Goal: Task Accomplishment & Management: Complete application form

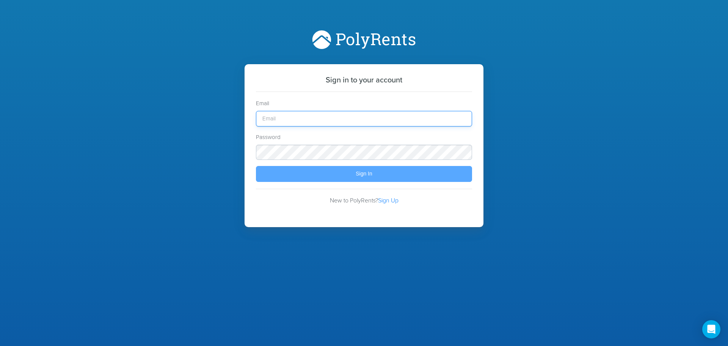
type input "[EMAIL_ADDRESS][DOMAIN_NAME]"
click at [302, 176] on div "Sign In" at bounding box center [364, 174] width 200 height 6
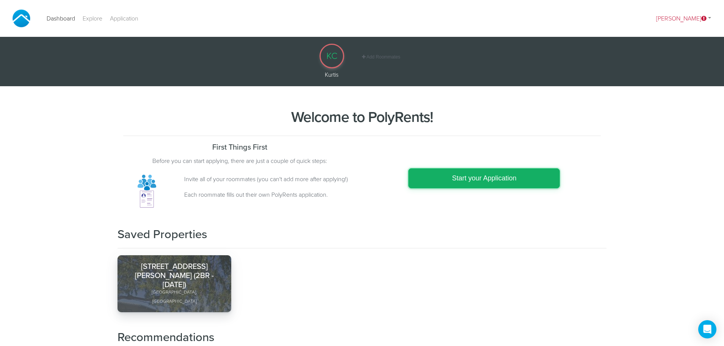
click at [441, 171] on link "Start your Application" at bounding box center [484, 178] width 152 height 20
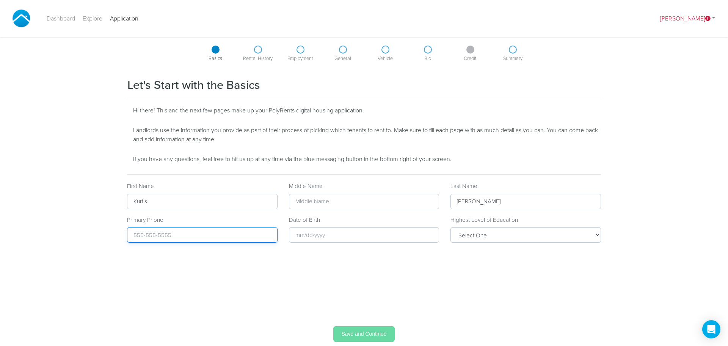
click at [216, 235] on input "text" at bounding box center [202, 235] width 151 height 16
type input "[PHONE_NUMBER]"
click at [353, 229] on input "text" at bounding box center [364, 235] width 151 height 16
type input "[DATE]"
click at [476, 232] on select "Select One Did Not Complete High School High School/GED Some College (or curren…" at bounding box center [526, 235] width 151 height 16
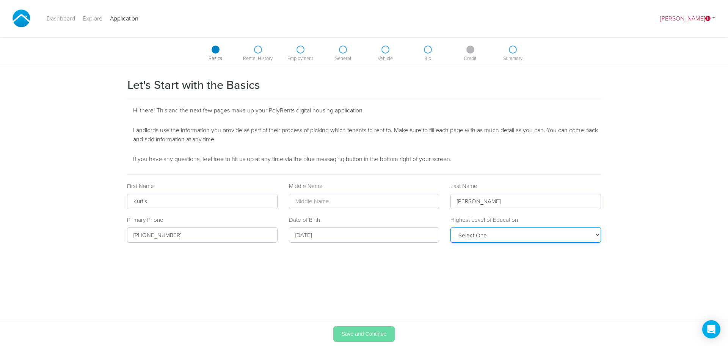
select select "some_college"
click at [451, 227] on select "Select One Did Not Complete High School High School/GED Some College (or curren…" at bounding box center [526, 235] width 151 height 16
click at [367, 334] on span "Save and Continue" at bounding box center [363, 333] width 45 height 6
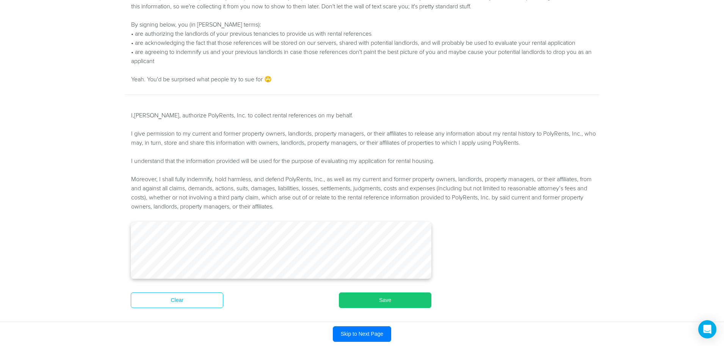
scroll to position [113, 0]
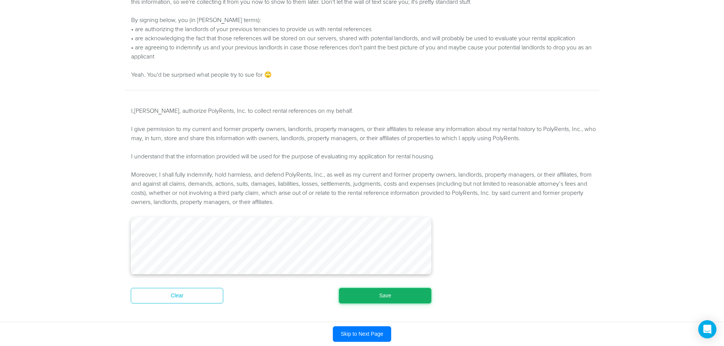
click at [379, 300] on button "Save" at bounding box center [385, 295] width 93 height 16
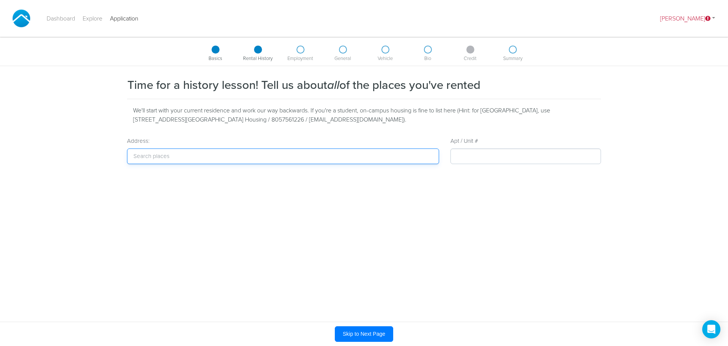
click at [164, 150] on input "text" at bounding box center [283, 156] width 312 height 16
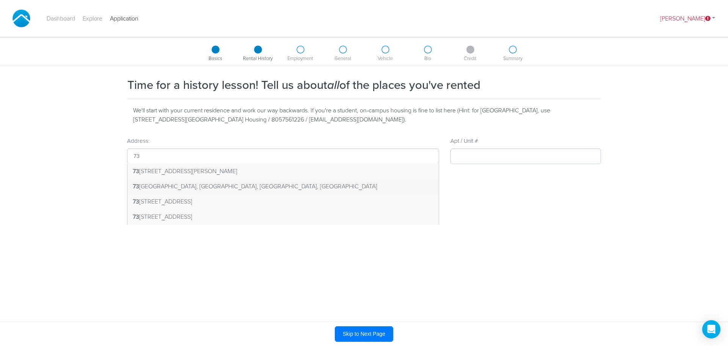
click at [187, 186] on span "[STREET_ADDRESS]" at bounding box center [255, 186] width 245 height 8
type input "[STREET_ADDRESS]"
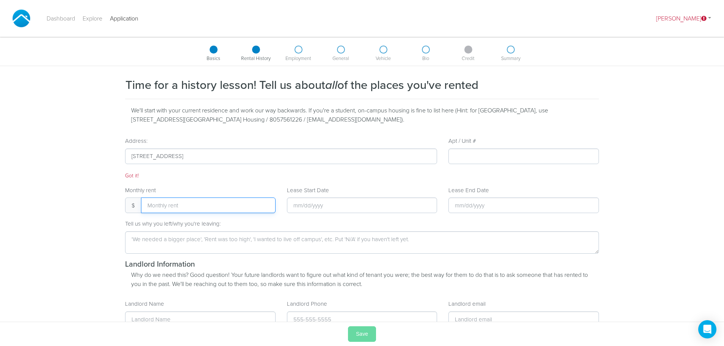
click at [212, 203] on input "number" at bounding box center [208, 205] width 135 height 16
click at [262, 204] on input "number" at bounding box center [208, 205] width 135 height 16
click at [265, 203] on input "1" at bounding box center [208, 205] width 135 height 16
click at [265, 203] on input "2" at bounding box center [208, 205] width 135 height 16
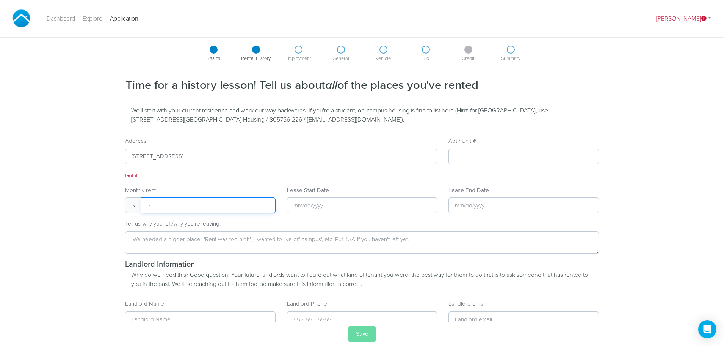
click at [265, 203] on input "3" at bounding box center [208, 205] width 135 height 16
click at [265, 203] on input "4" at bounding box center [208, 205] width 135 height 16
type input "5"
click at [265, 203] on input "5" at bounding box center [208, 205] width 135 height 16
type input "1197"
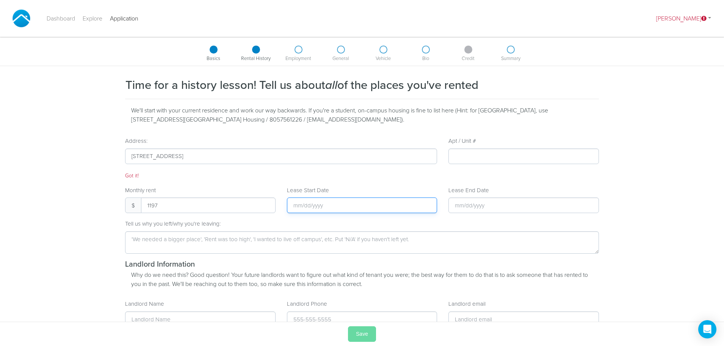
click at [340, 200] on input "text" at bounding box center [362, 205] width 151 height 16
type input "[DATE]"
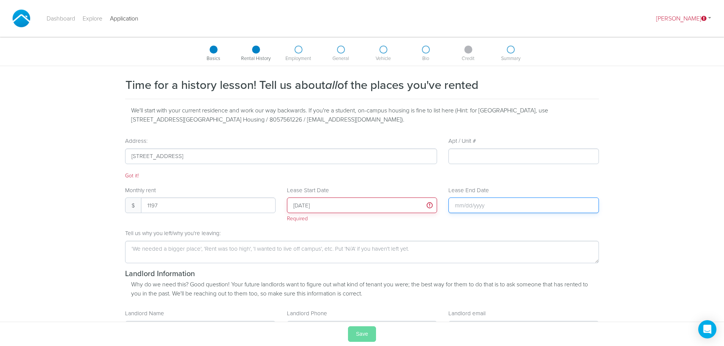
click at [478, 202] on input "text" at bounding box center [524, 205] width 151 height 16
type input "[DATE]"
click at [308, 204] on input "[DATE]" at bounding box center [362, 205] width 151 height 16
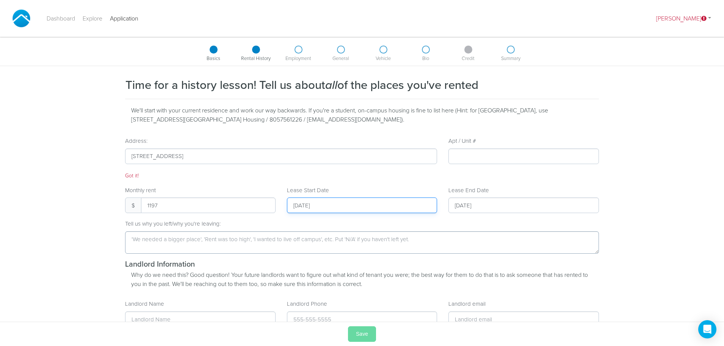
type input "[DATE]"
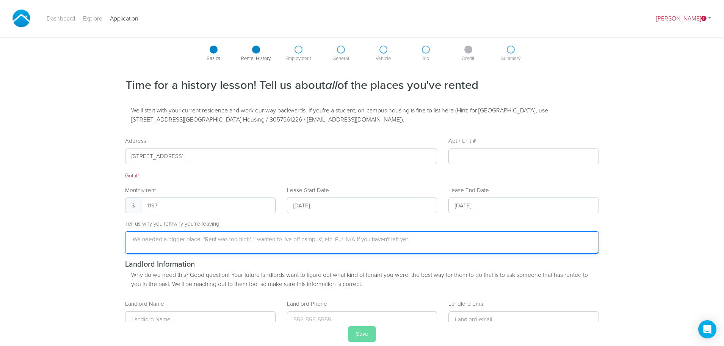
click at [306, 240] on textarea at bounding box center [362, 242] width 474 height 22
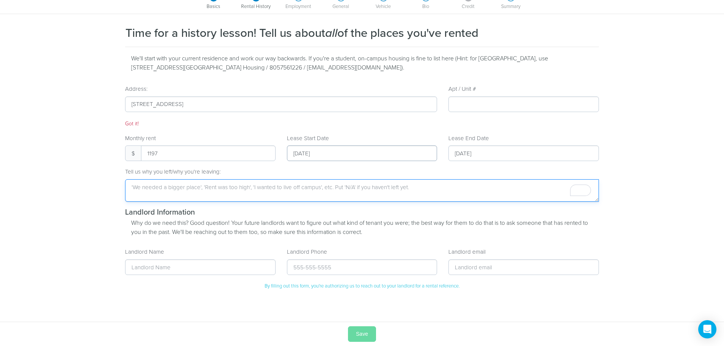
scroll to position [60, 0]
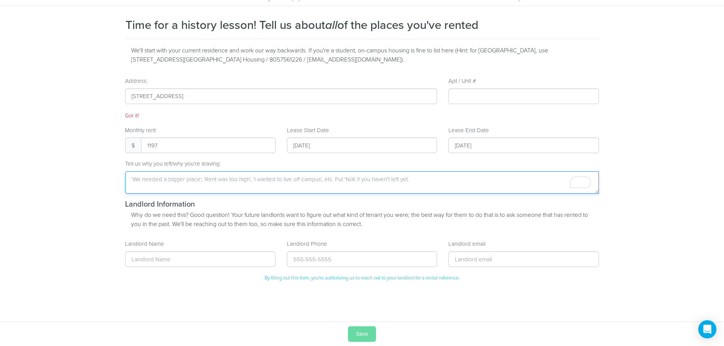
click at [254, 179] on textarea "To enrich screen reader interactions, please activate Accessibility in Grammarl…" at bounding box center [362, 182] width 474 height 22
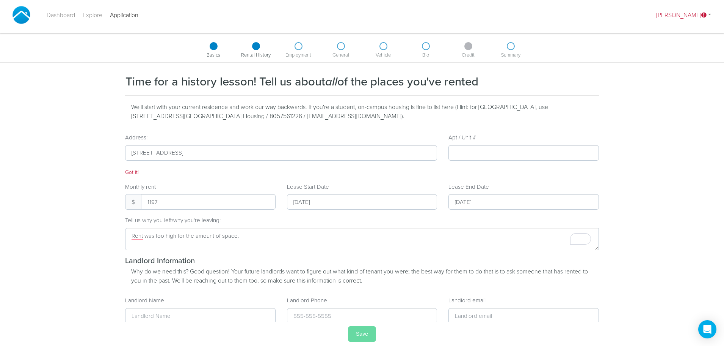
scroll to position [0, 0]
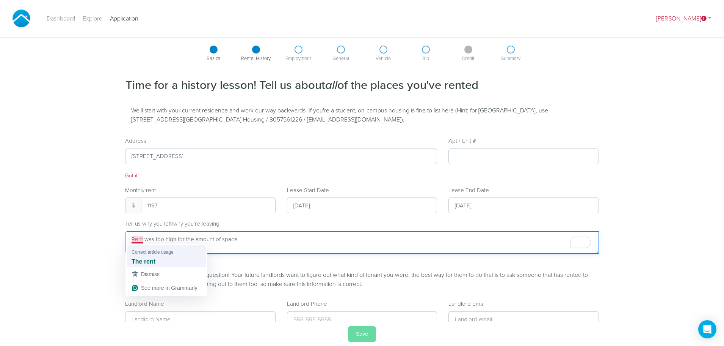
type textarea "The rent was too high for the amount of space."
